Goal: Task Accomplishment & Management: Manage account settings

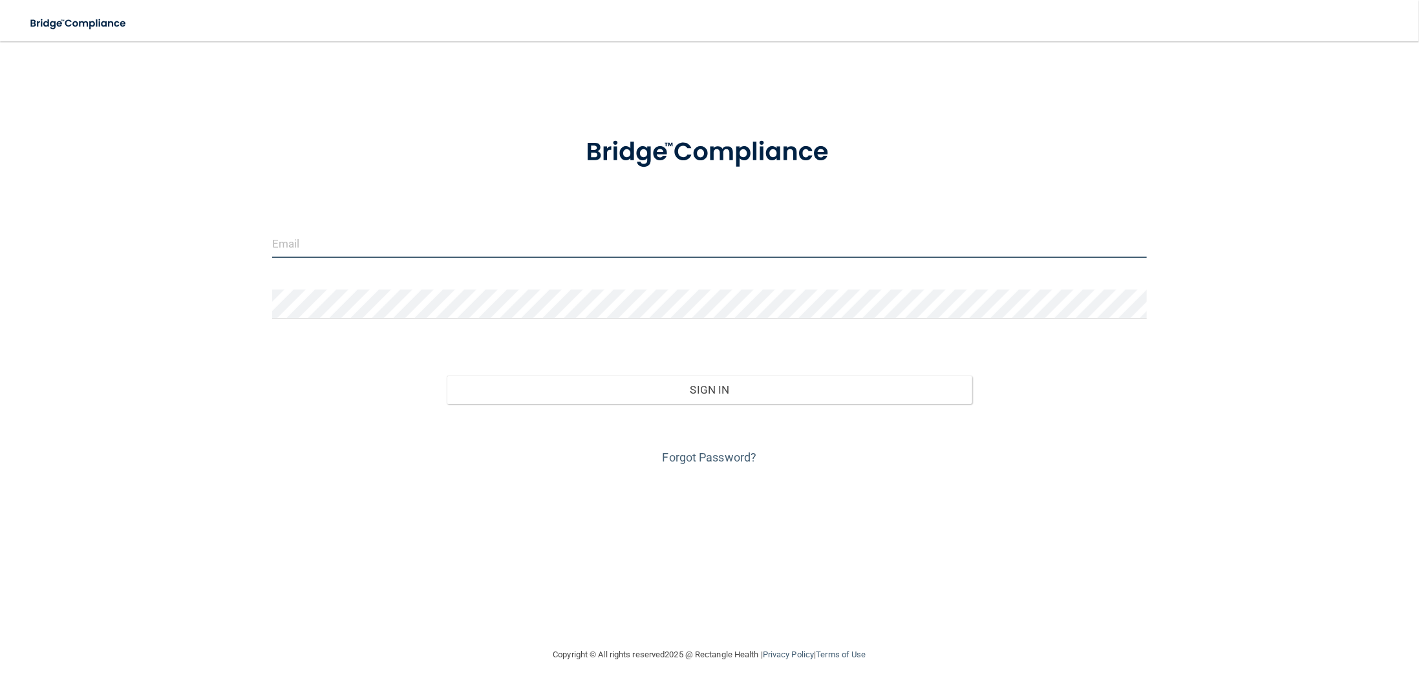
click at [450, 231] on input "email" at bounding box center [710, 243] width 876 height 29
type input "[EMAIL_ADDRESS][DOMAIN_NAME]"
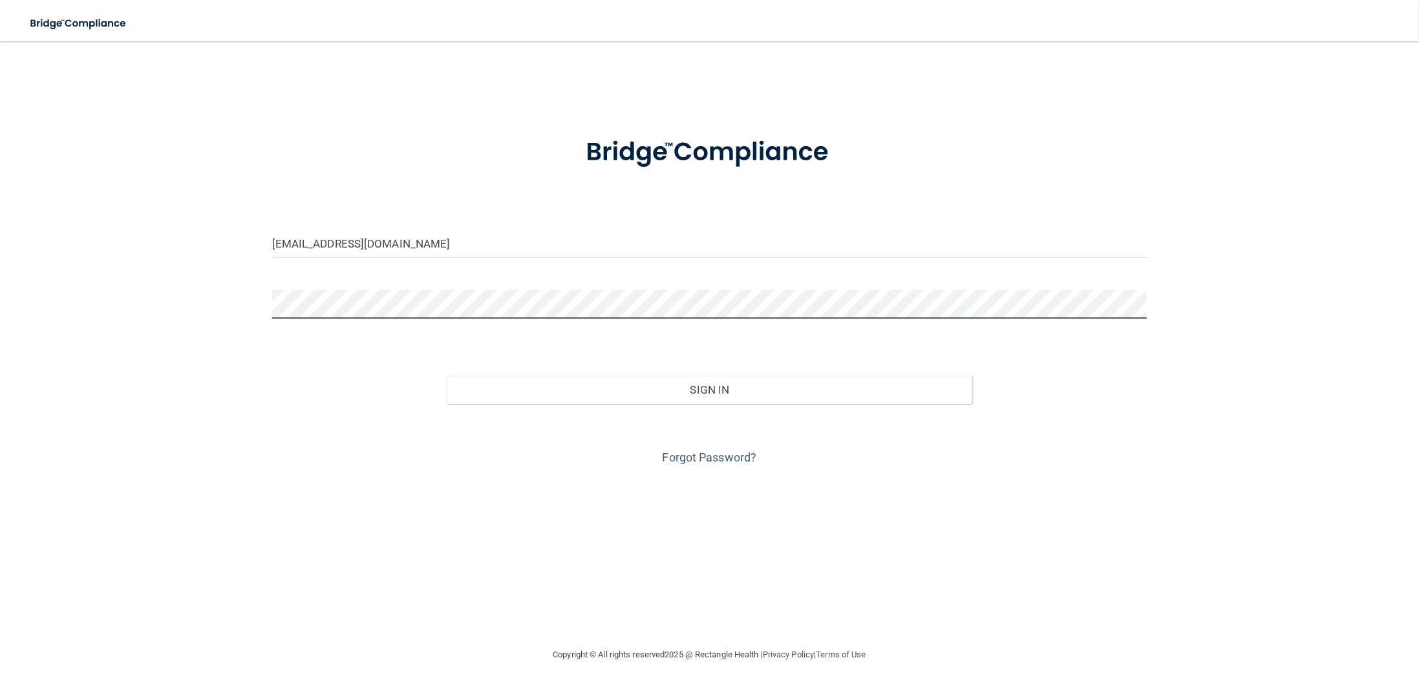
click at [237, 284] on div "[EMAIL_ADDRESS][DOMAIN_NAME] Invalid email/password. You don't have permission …" at bounding box center [710, 344] width 1368 height 580
click at [447, 376] on button "Sign In" at bounding box center [709, 390] width 525 height 28
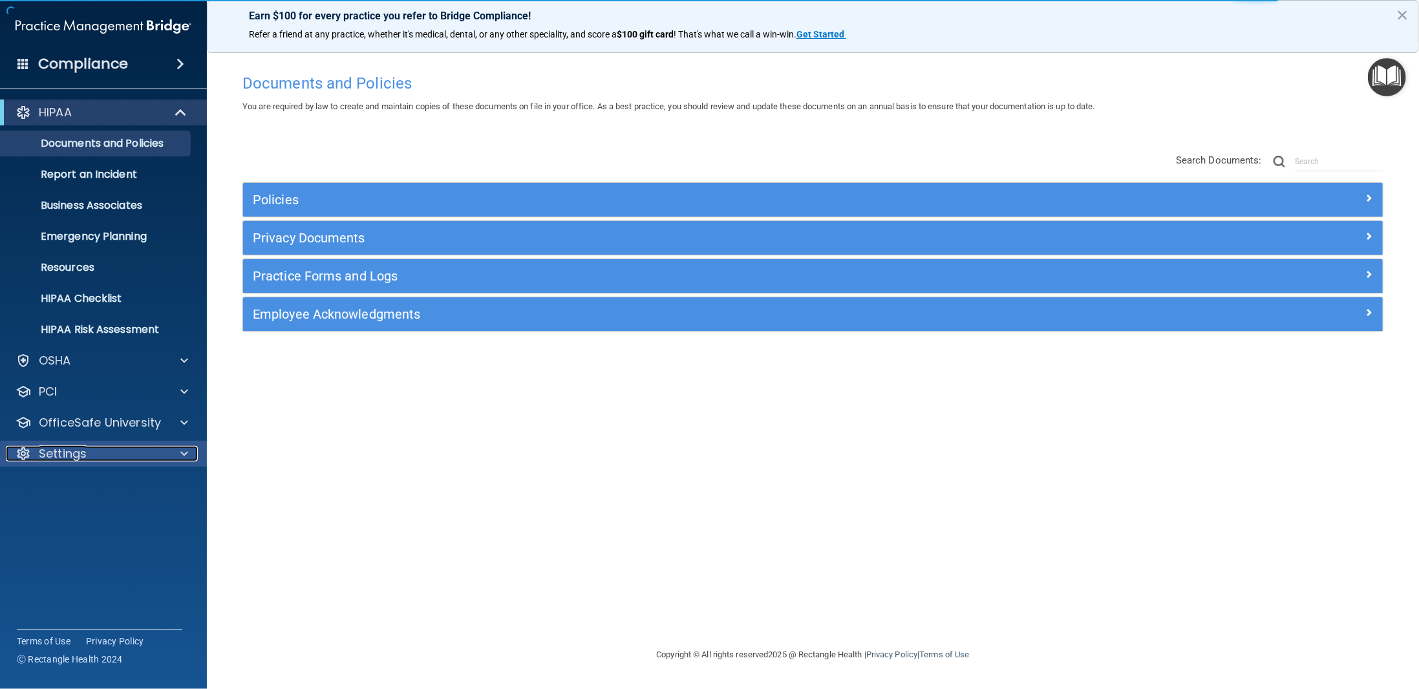
click at [166, 453] on div at bounding box center [182, 454] width 32 height 16
click at [78, 510] on p "My Users" at bounding box center [96, 516] width 177 height 13
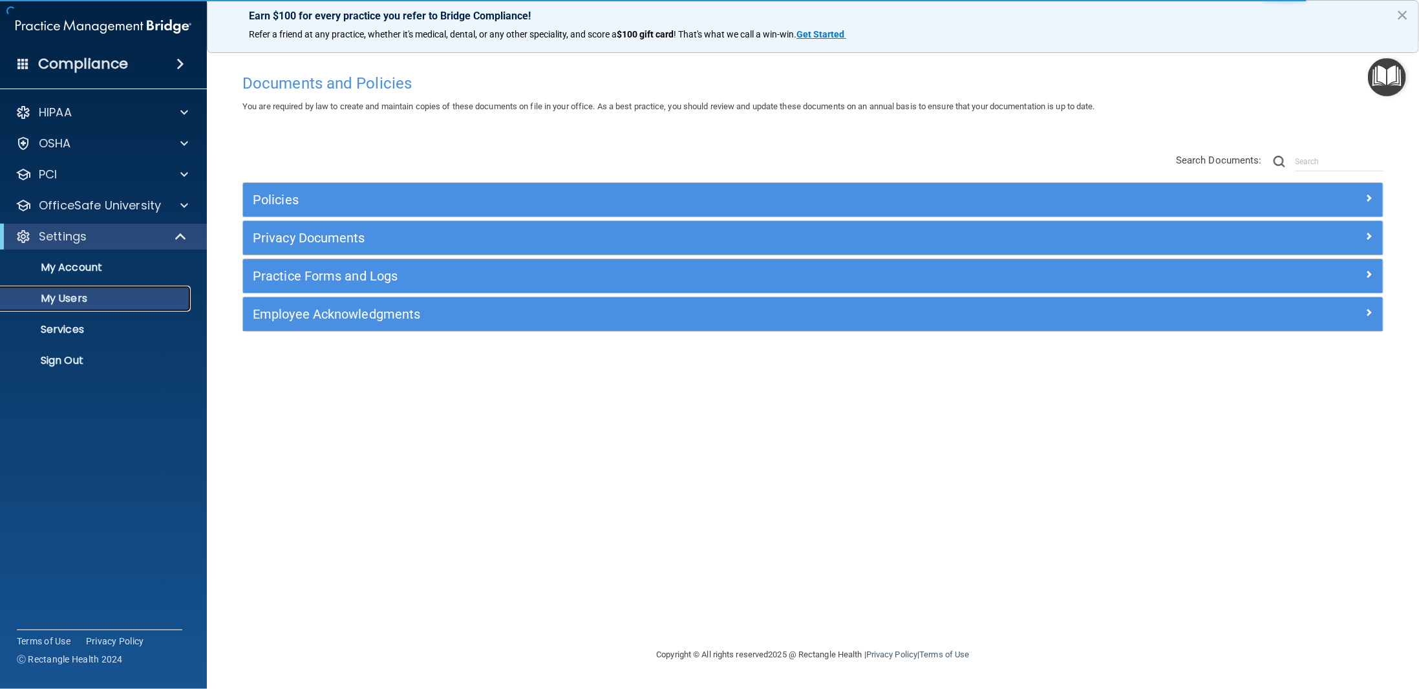
select select "20"
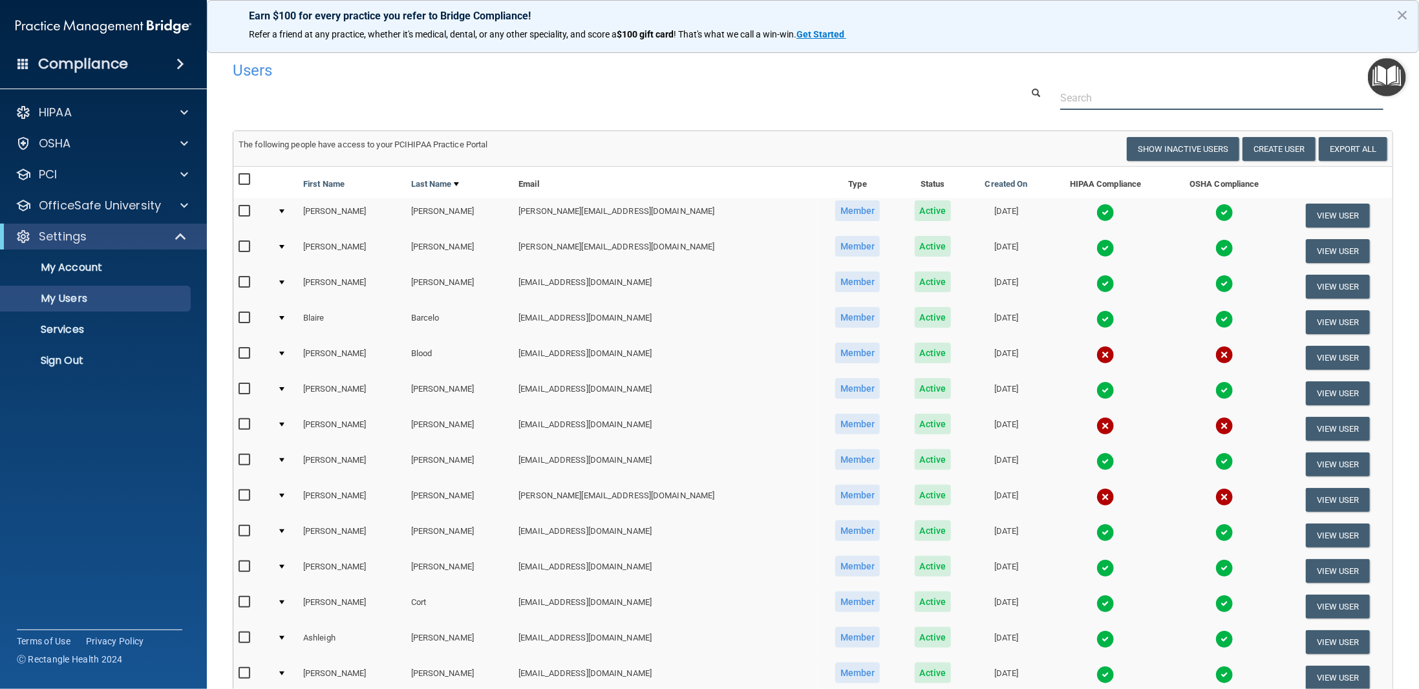
click at [1160, 94] on input "text" at bounding box center [1221, 98] width 323 height 24
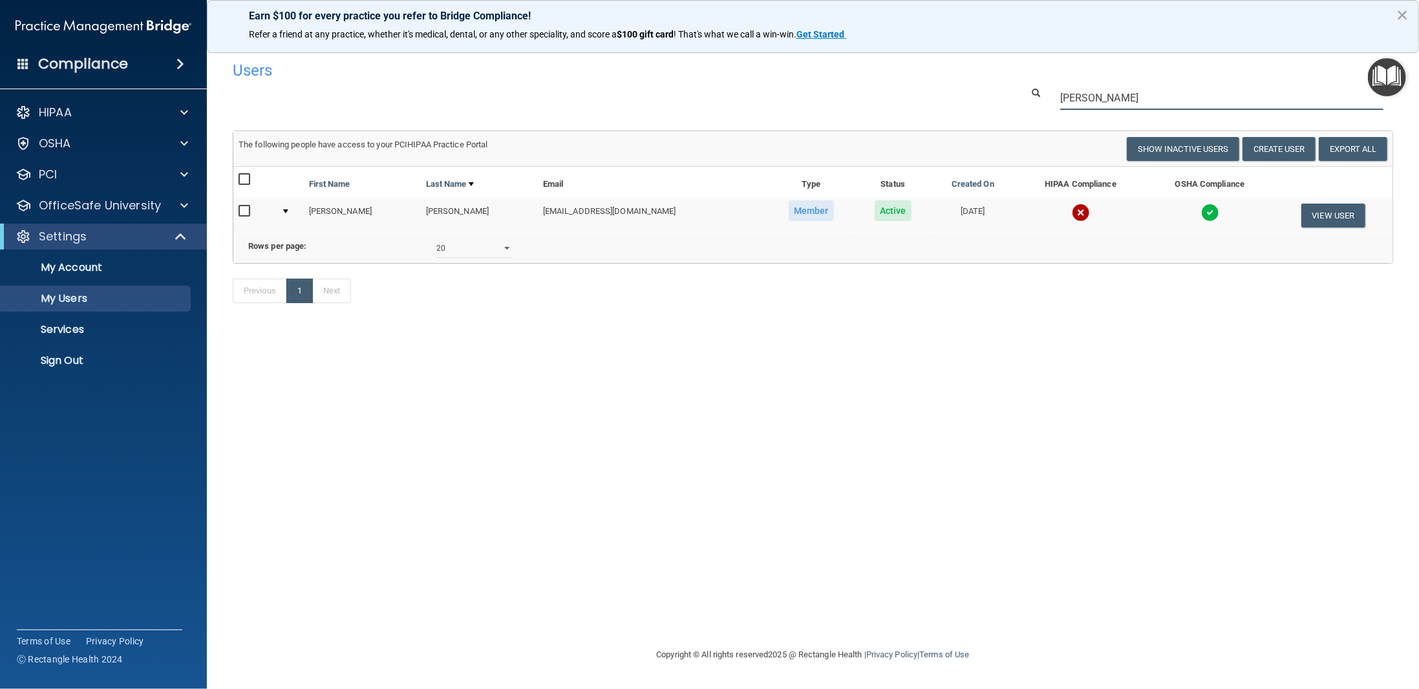
type input "[PERSON_NAME]"
